Goal: Obtain resource: Download file/media

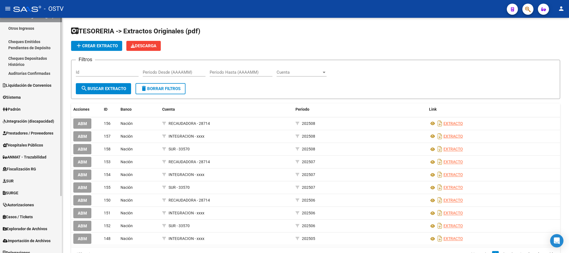
scroll to position [74, 0]
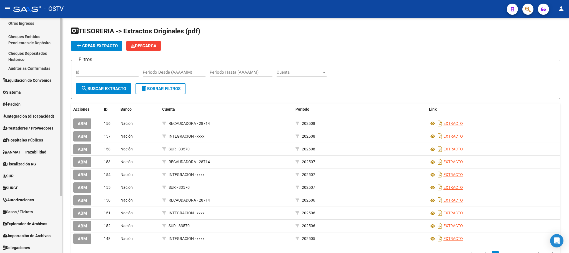
click at [25, 128] on span "Prestadores / Proveedores" at bounding box center [28, 128] width 51 height 6
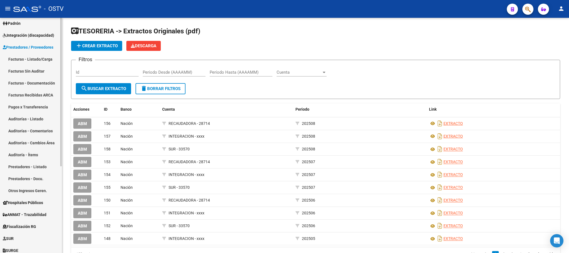
click at [40, 55] on link "Facturas - Listado/Carga" at bounding box center [31, 59] width 62 height 12
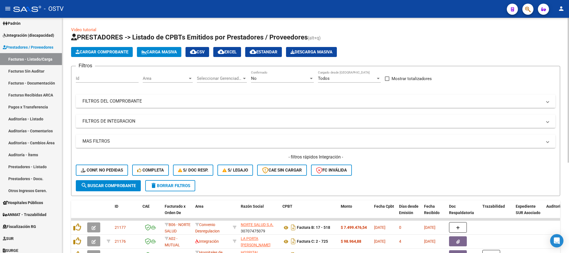
click at [410, 101] on mat-panel-title "FILTROS DEL COMPROBANTE" at bounding box center [311, 101] width 459 height 6
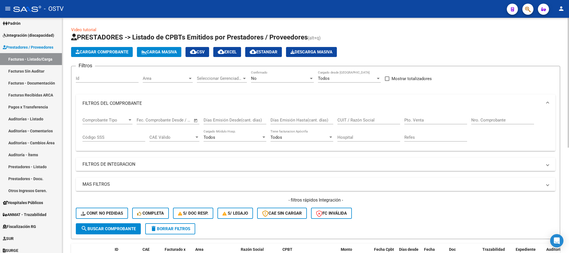
click at [486, 118] on input "Nro. Comprobante" at bounding box center [502, 119] width 63 height 5
click at [115, 228] on span "search Buscar Comprobante" at bounding box center [108, 228] width 55 height 5
click at [267, 75] on div "No Confirmado" at bounding box center [282, 76] width 63 height 12
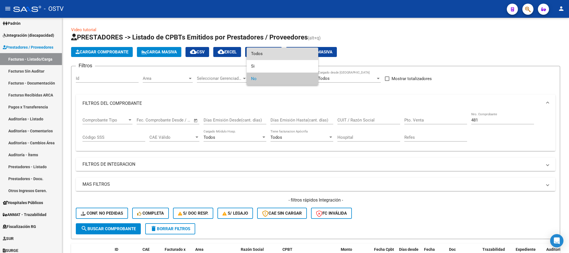
click at [258, 54] on span "Todos" at bounding box center [282, 53] width 63 height 12
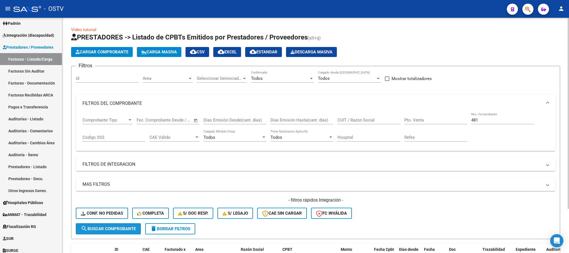
click at [112, 230] on span "search Buscar Comprobante" at bounding box center [108, 228] width 55 height 5
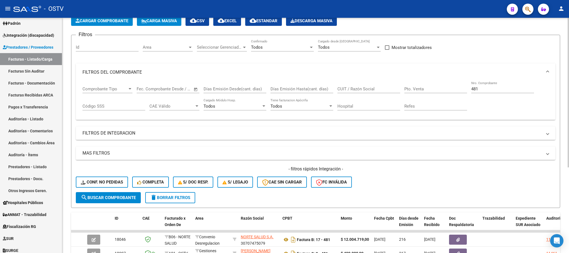
scroll to position [9, 0]
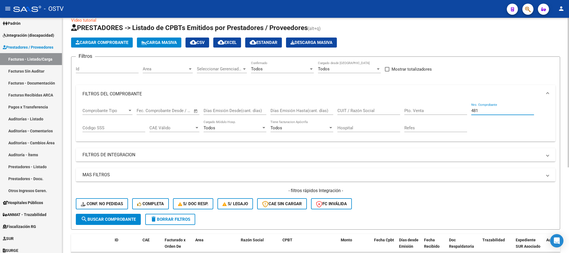
drag, startPoint x: 485, startPoint y: 109, endPoint x: 393, endPoint y: 99, distance: 92.9
click at [421, 109] on div "Comprobante Tipo Comprobante Tipo Fecha inicio – Fecha fin Fec. Comprobante Des…" at bounding box center [315, 120] width 466 height 34
type input "362"
click at [107, 219] on span "search Buscar Comprobante" at bounding box center [108, 218] width 55 height 5
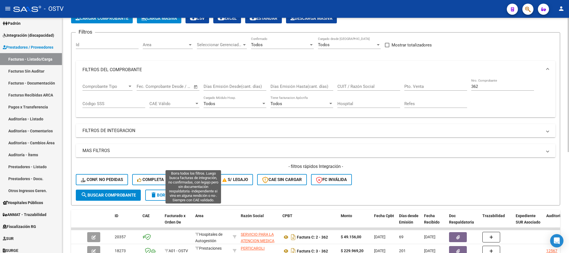
scroll to position [176, 0]
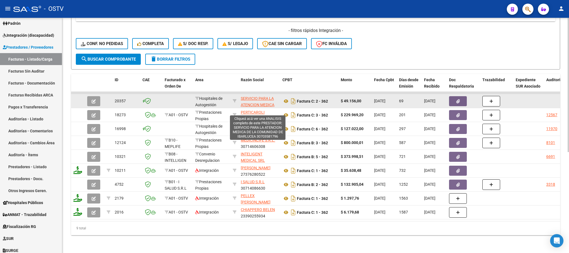
click at [263, 96] on span "SERVICIO PARA LA ATENCION MEDICA DE LA COMUNIDAD DE IBARLUCEA" at bounding box center [258, 107] width 34 height 23
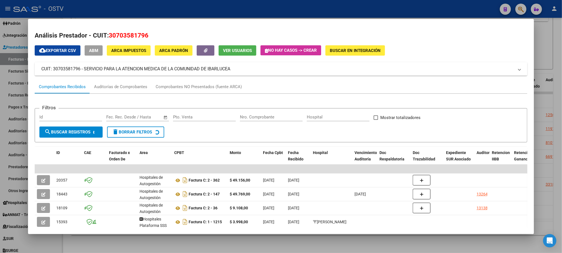
click at [11, 104] on div at bounding box center [281, 126] width 562 height 253
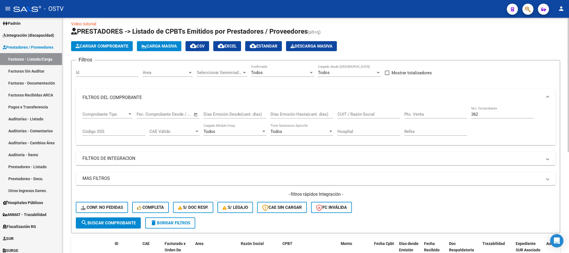
scroll to position [0, 0]
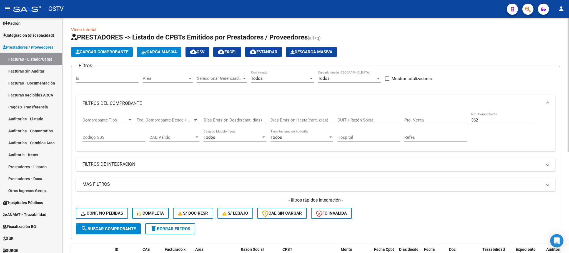
click at [353, 116] on div "CUIT / Razón Social" at bounding box center [368, 118] width 63 height 12
drag, startPoint x: 353, startPoint y: 117, endPoint x: 339, endPoint y: 118, distance: 14.5
click at [339, 118] on input "CUIT / Razón Social" at bounding box center [368, 119] width 63 height 5
paste input "30703581796"
type input "30703581796"
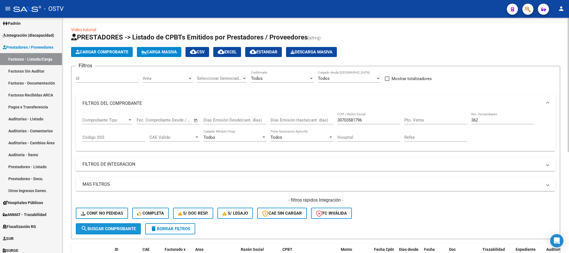
click at [117, 230] on span "search Buscar Comprobante" at bounding box center [108, 228] width 55 height 5
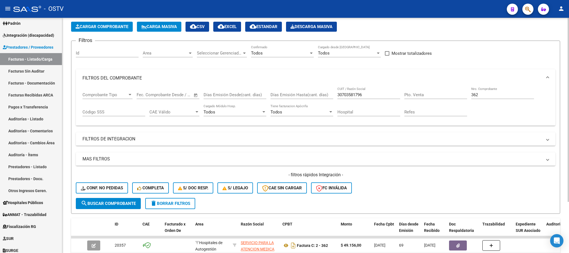
scroll to position [65, 0]
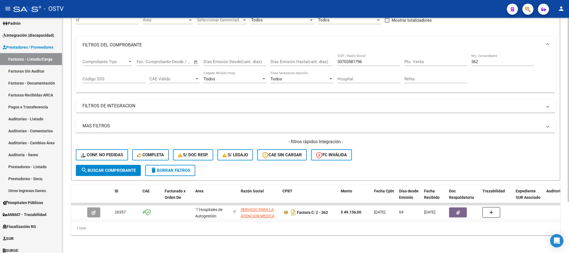
drag, startPoint x: 484, startPoint y: 56, endPoint x: 433, endPoint y: 59, distance: 51.1
click at [433, 59] on div "Comprobante Tipo Comprobante Tipo Fecha inicio – Fecha fin Fec. Comprobante Des…" at bounding box center [315, 71] width 466 height 34
click at [117, 165] on button "search Buscar Comprobante" at bounding box center [108, 170] width 65 height 11
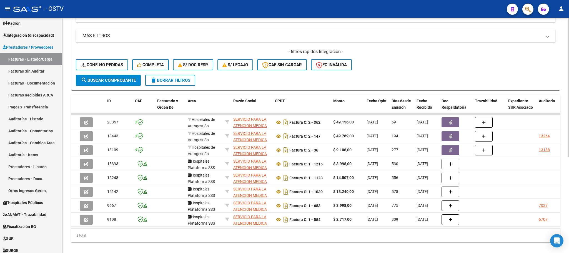
scroll to position [0, 0]
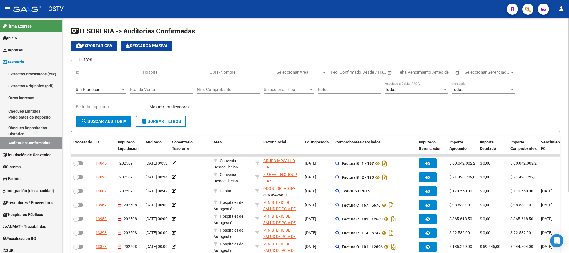
click at [221, 75] on div "CUIT/Nombre" at bounding box center [241, 70] width 63 height 12
paste input "30703581796"
type input "30703581796"
click at [106, 116] on button "search Buscar Auditoria" at bounding box center [104, 121] width 56 height 11
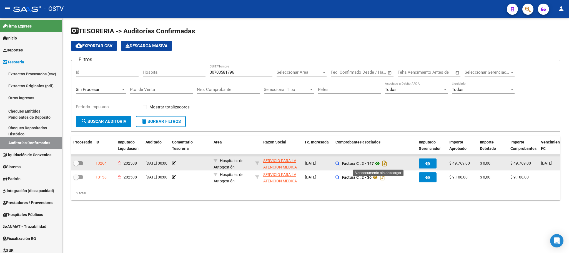
click at [376, 164] on icon at bounding box center [377, 163] width 7 height 7
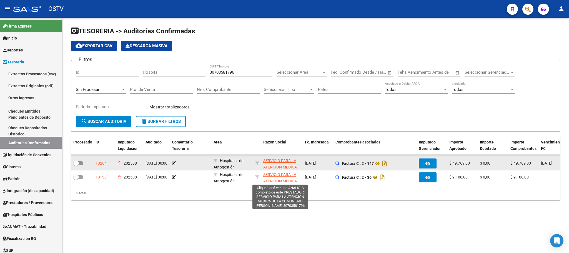
click at [283, 162] on span "SERVICIO PARA LA ATENCION MEDICA DE LA COMUNIDAD DE IBARLUCEA" at bounding box center [280, 169] width 34 height 23
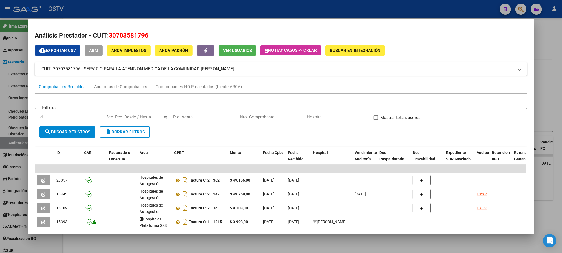
click at [14, 44] on div at bounding box center [281, 126] width 562 height 253
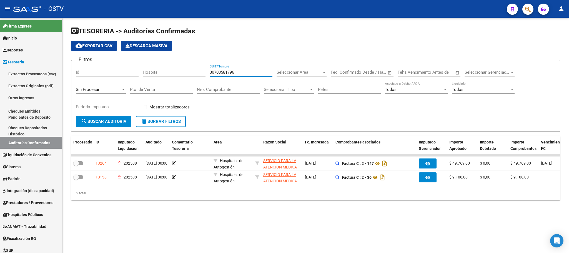
drag, startPoint x: 245, startPoint y: 72, endPoint x: 69, endPoint y: 76, distance: 176.3
click at [83, 79] on div "Filtros Id Hospital 30703581796 CUIT/Nombre Seleccionar Area Seleccionar Area F…" at bounding box center [315, 89] width 479 height 51
click at [161, 119] on span "delete Borrar Filtros" at bounding box center [161, 121] width 40 height 5
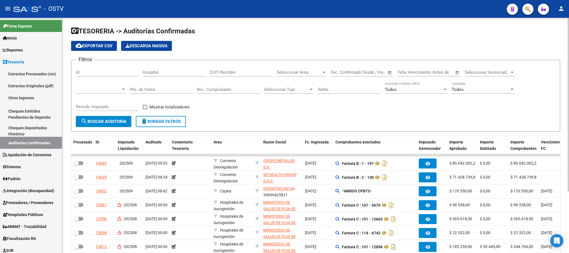
click at [208, 91] on input "Nro. Comprobante" at bounding box center [228, 89] width 63 height 5
type input "78881"
click at [104, 115] on div "Periodo Imputado" at bounding box center [107, 107] width 63 height 17
click at [104, 121] on span "search Buscar Auditoria" at bounding box center [104, 121] width 46 height 5
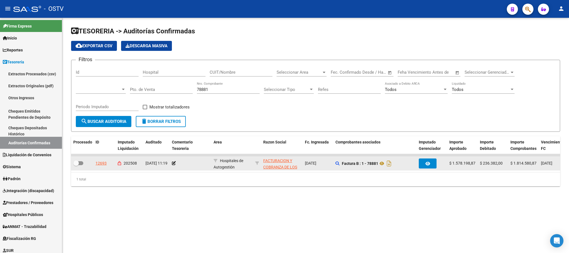
click at [277, 164] on app-link-go-to "FACTURACION Y COBRANZA DE LOS EFECTORES PUBLICOS S.E." at bounding box center [281, 169] width 37 height 25
click at [274, 162] on span "FACTURACION Y COBRANZA DE LOS EFECTORES PUBLICOS S.E." at bounding box center [280, 169] width 34 height 23
type textarea "30715497456"
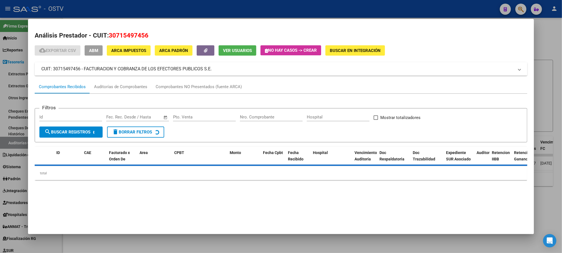
click at [545, 44] on div at bounding box center [281, 126] width 562 height 253
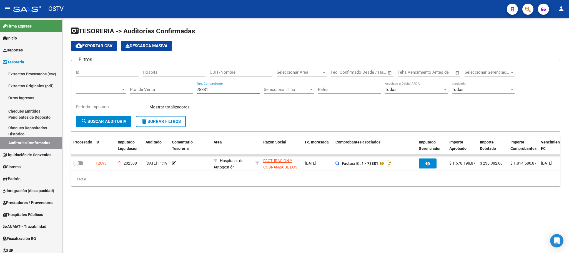
drag, startPoint x: 213, startPoint y: 89, endPoint x: 144, endPoint y: 88, distance: 68.3
click at [144, 88] on div "Filtros Id Hospital CUIT/Nombre Seleccionar Area Seleccionar Area Fecha inicio …" at bounding box center [315, 89] width 479 height 51
click at [219, 70] on input "CUIT/Nombre" at bounding box center [241, 72] width 63 height 5
paste input "30715497456"
type input "30715497456"
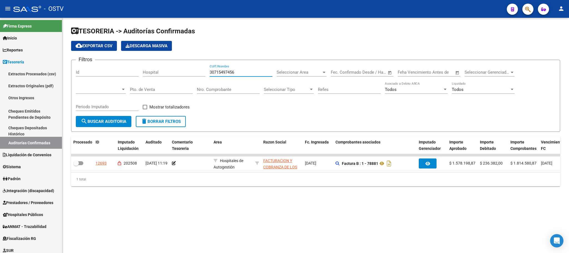
click at [102, 122] on span "search Buscar Auditoria" at bounding box center [104, 121] width 46 height 5
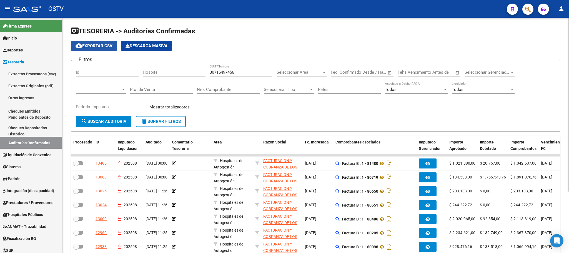
click at [99, 45] on span "cloud_download Exportar CSV" at bounding box center [93, 45] width 37 height 5
